Goal: Information Seeking & Learning: Check status

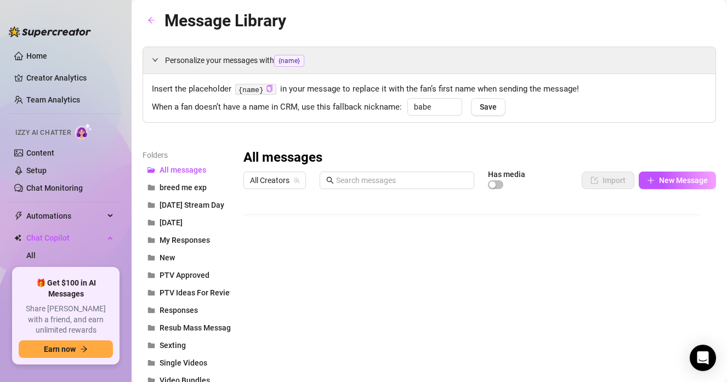
scroll to position [20, 0]
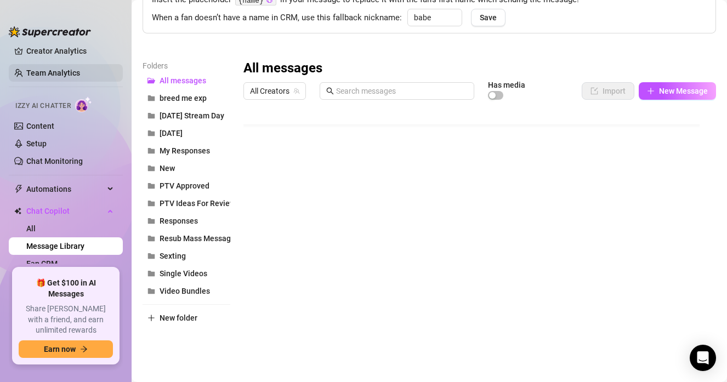
click at [67, 69] on link "Team Analytics" at bounding box center [53, 73] width 54 height 9
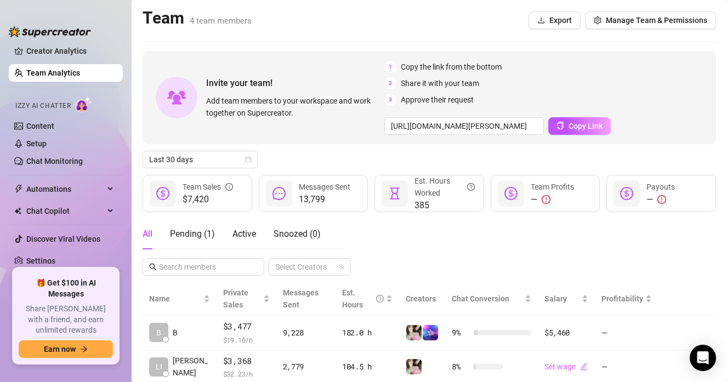
scroll to position [104, 0]
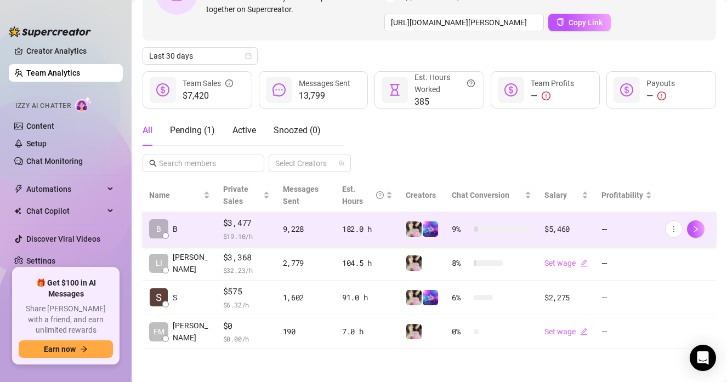
click at [223, 232] on span "$ 19.10 /h" at bounding box center [246, 236] width 47 height 11
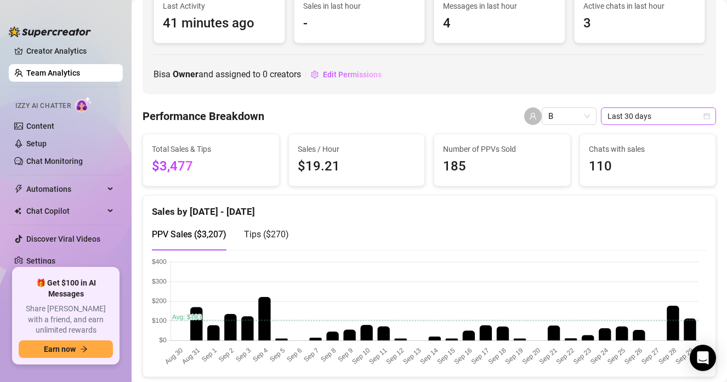
click at [639, 121] on span "Last 30 days" at bounding box center [659, 116] width 102 height 16
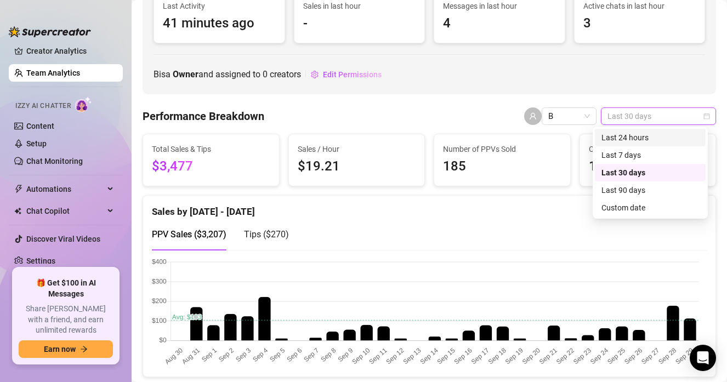
click at [634, 134] on div "Last 24 hours" at bounding box center [651, 138] width 98 height 12
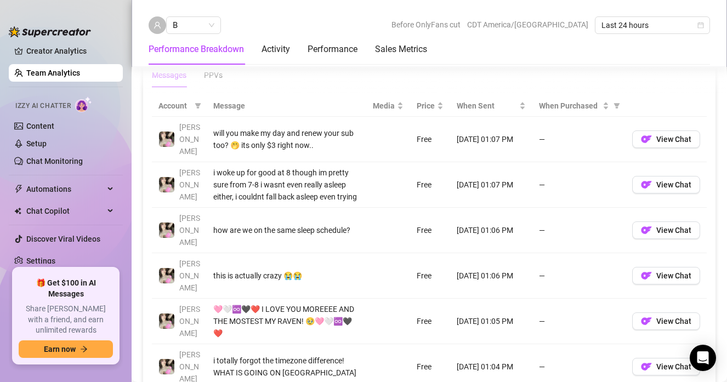
scroll to position [671, 0]
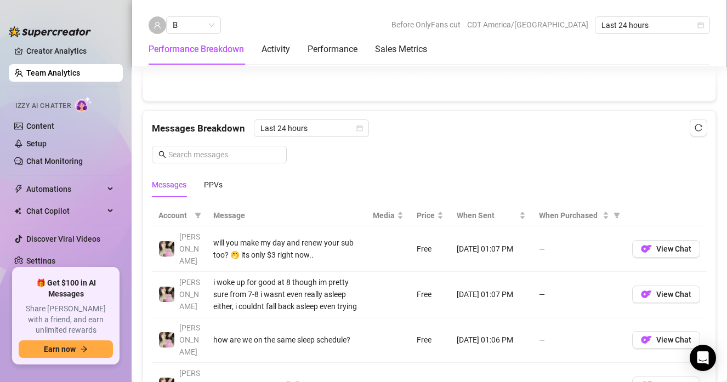
click at [59, 70] on link "Team Analytics" at bounding box center [53, 73] width 54 height 9
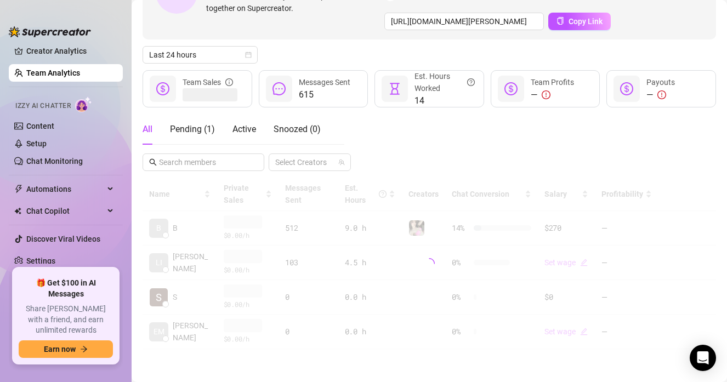
scroll to position [104, 0]
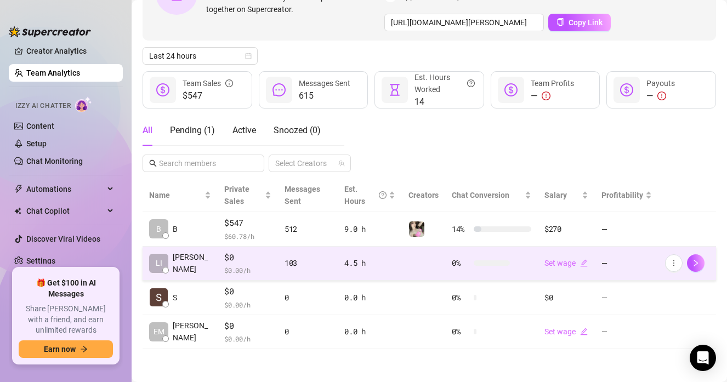
click at [349, 266] on div "4.5 h" at bounding box center [369, 263] width 51 height 12
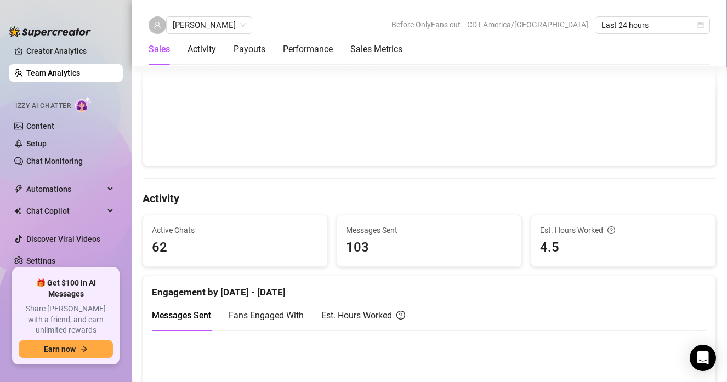
scroll to position [315, 0]
click at [209, 28] on span "[PERSON_NAME]" at bounding box center [209, 25] width 73 height 16
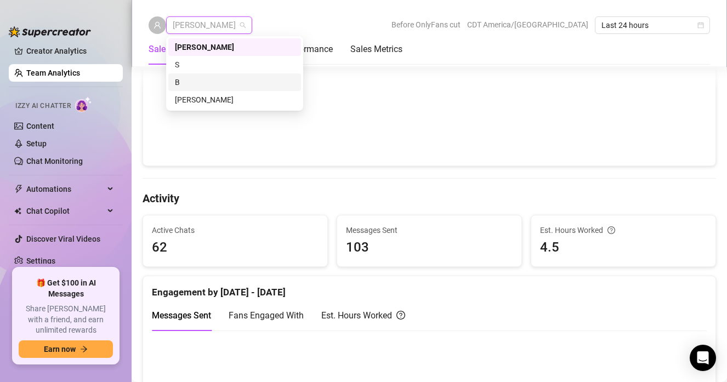
click at [192, 78] on div "B" at bounding box center [235, 82] width 120 height 12
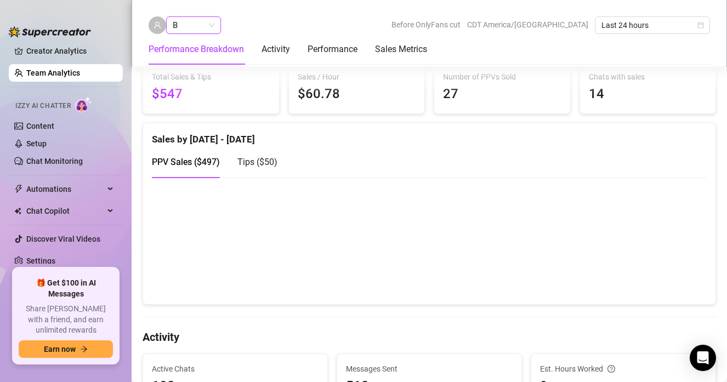
scroll to position [26, 0]
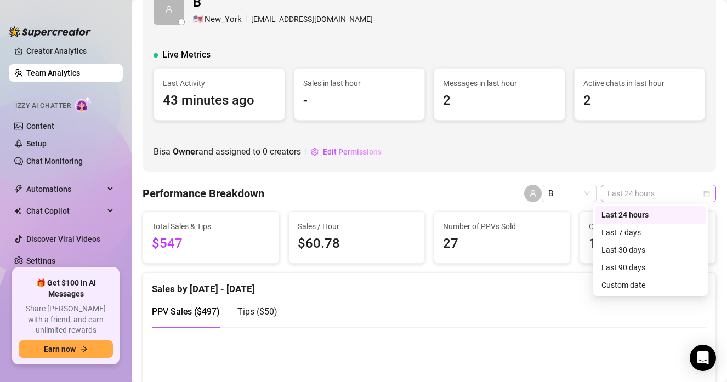
click at [659, 192] on span "Last 24 hours" at bounding box center [659, 193] width 102 height 16
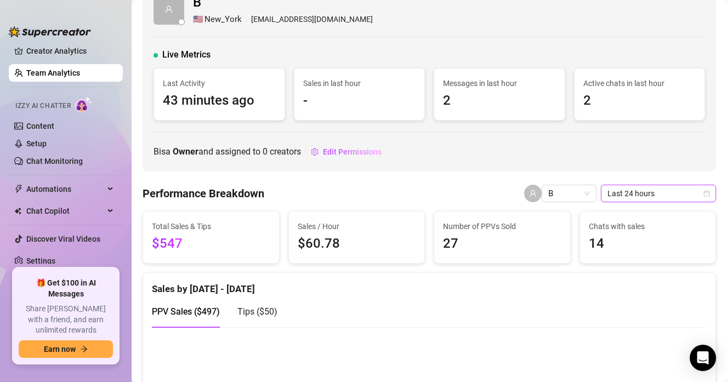
click at [659, 192] on span "Last 24 hours" at bounding box center [659, 193] width 102 height 16
click at [556, 188] on span "B" at bounding box center [569, 193] width 42 height 16
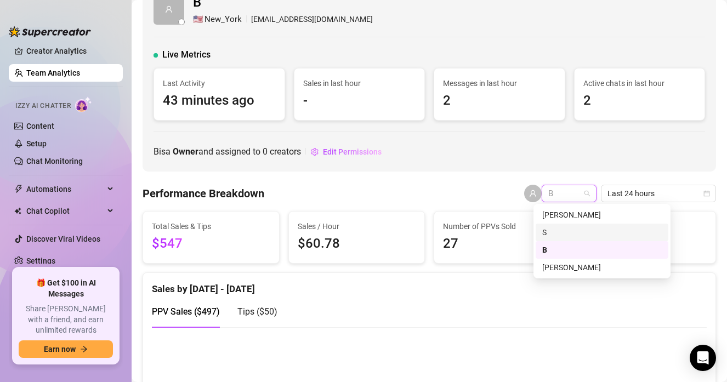
click at [551, 226] on div "S" at bounding box center [602, 232] width 120 height 12
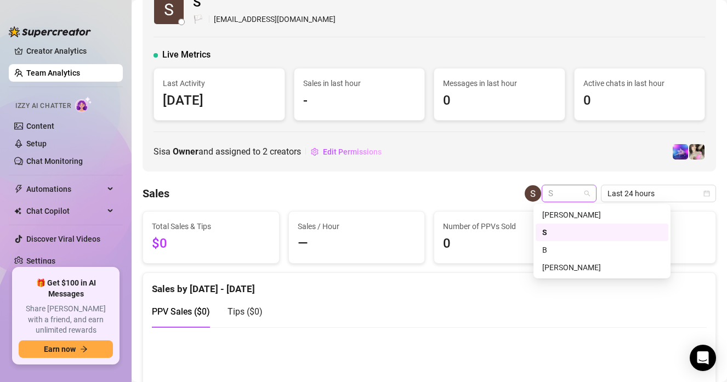
click at [583, 197] on div "S" at bounding box center [569, 194] width 55 height 18
click at [572, 219] on div "[PERSON_NAME]" at bounding box center [602, 215] width 120 height 12
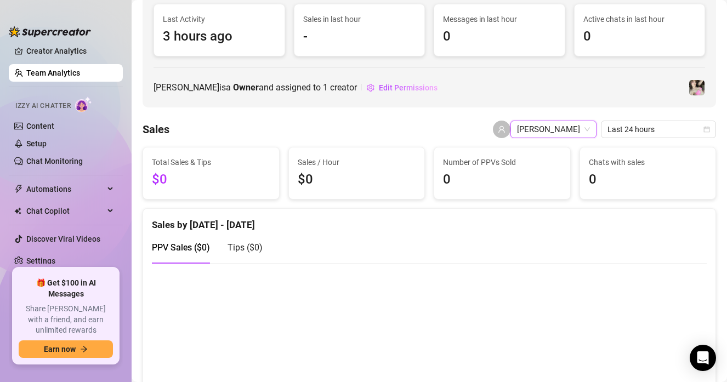
scroll to position [92, 0]
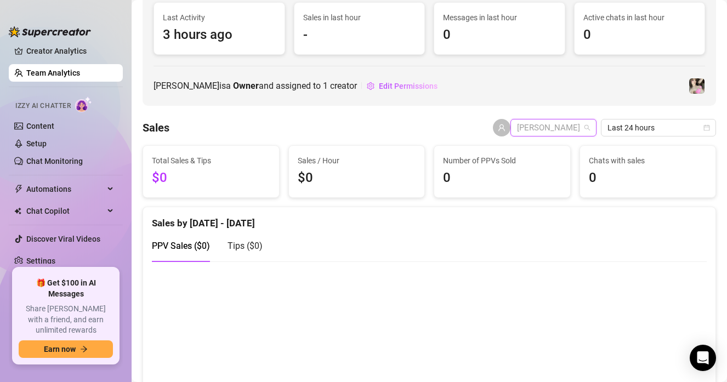
click at [581, 132] on span "[PERSON_NAME]" at bounding box center [553, 128] width 73 height 16
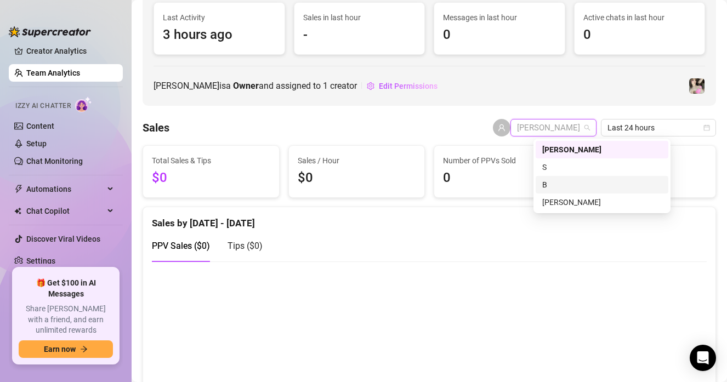
click at [554, 181] on div "B" at bounding box center [602, 185] width 120 height 12
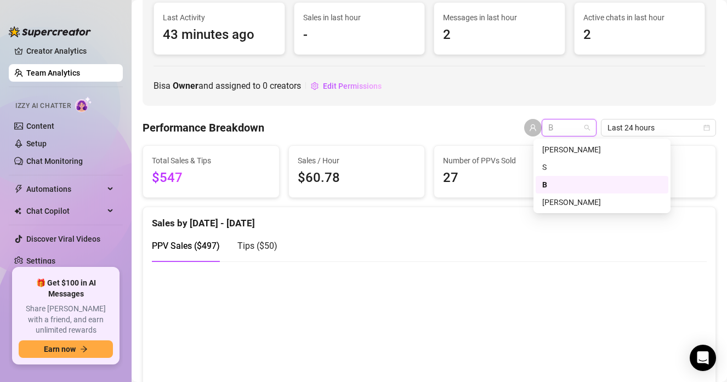
click at [573, 128] on span "B" at bounding box center [569, 128] width 42 height 16
click at [568, 146] on div "[PERSON_NAME]" at bounding box center [602, 150] width 120 height 12
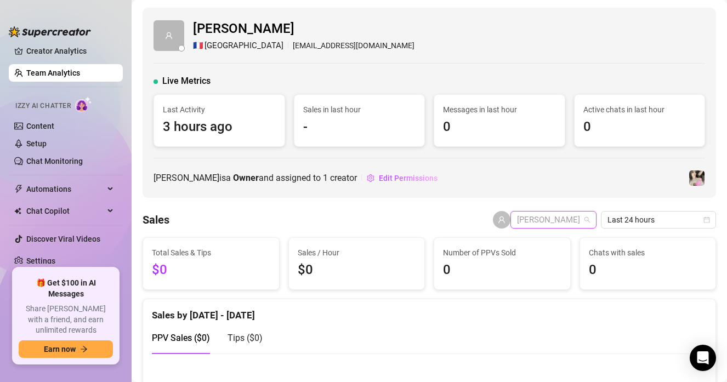
click at [568, 221] on span "[PERSON_NAME]" at bounding box center [553, 220] width 73 height 16
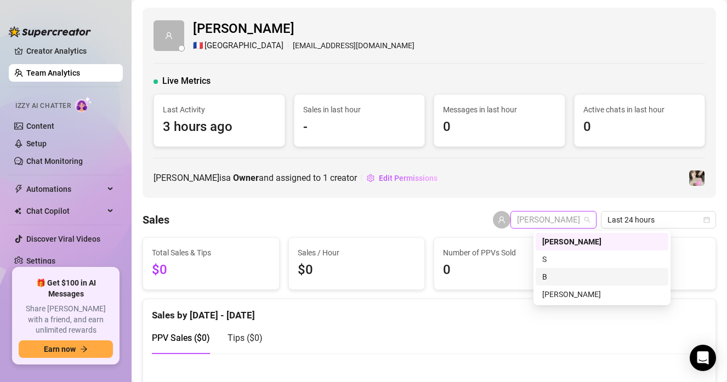
click at [558, 269] on div "B" at bounding box center [602, 277] width 133 height 18
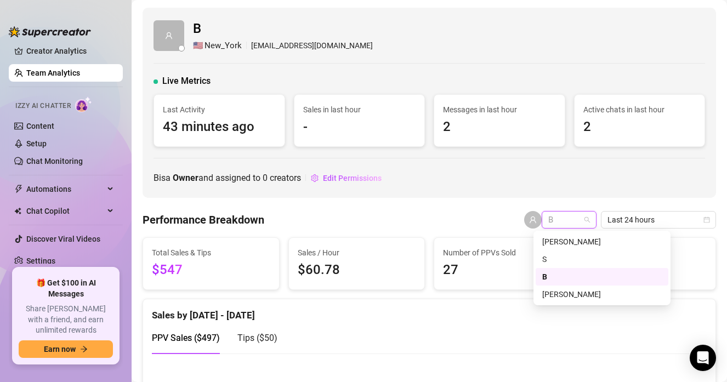
click at [571, 218] on span "B" at bounding box center [569, 220] width 42 height 16
click at [571, 247] on div "[PERSON_NAME]" at bounding box center [602, 242] width 120 height 12
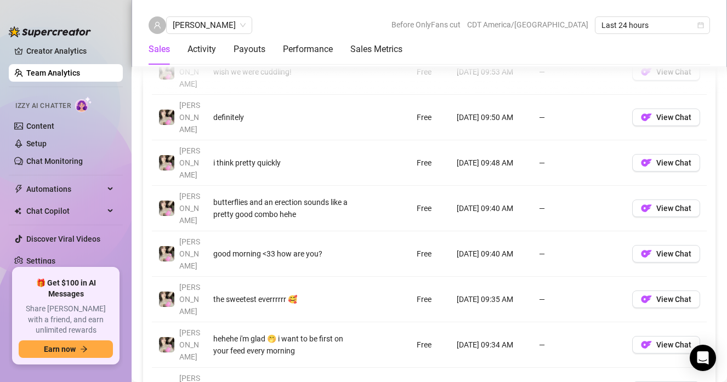
scroll to position [897, 0]
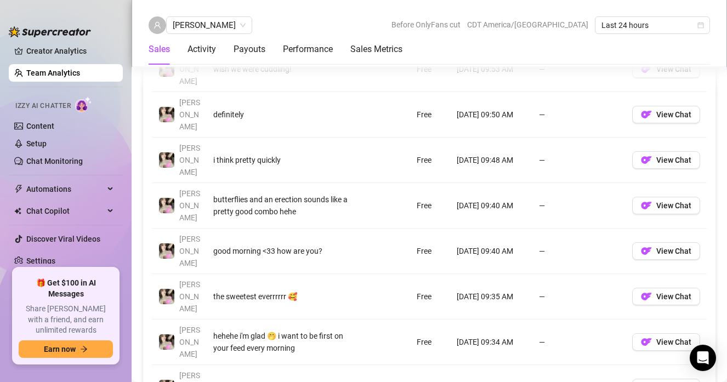
click at [685, 168] on div "Messages Breakdown Last 24 hours Messages PPVs Account Message Media Price When…" at bounding box center [429, 190] width 582 height 611
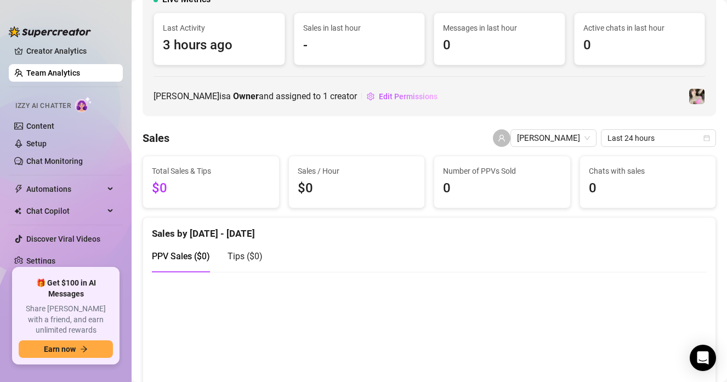
scroll to position [15, 0]
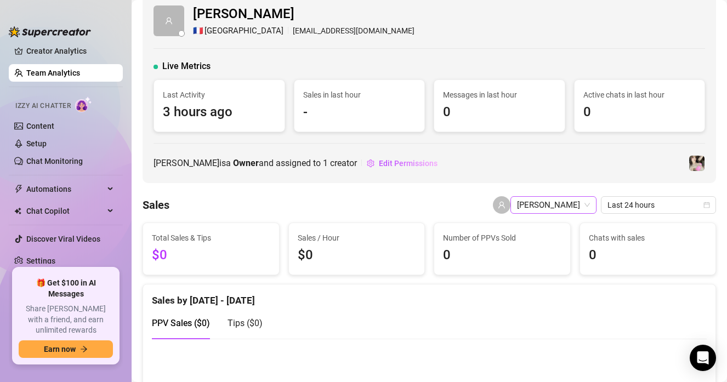
click at [579, 209] on span "[PERSON_NAME]" at bounding box center [553, 205] width 73 height 16
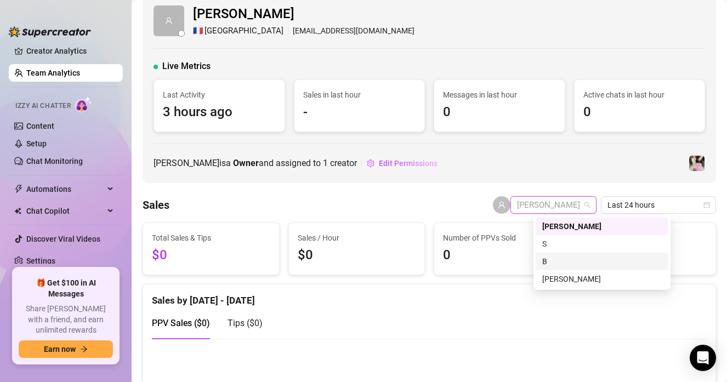
click at [559, 262] on div "B" at bounding box center [602, 262] width 120 height 12
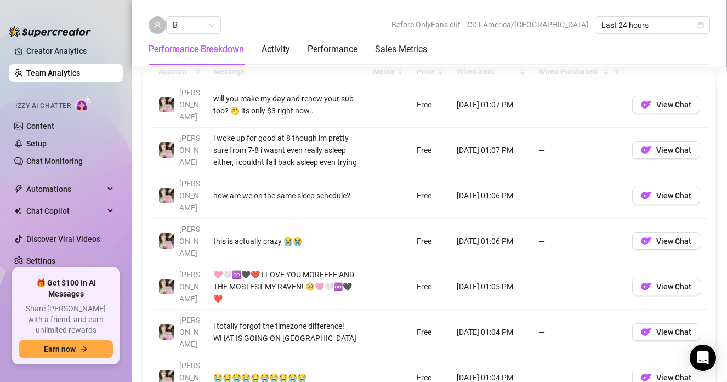
scroll to position [813, 0]
